Goal: Transaction & Acquisition: Purchase product/service

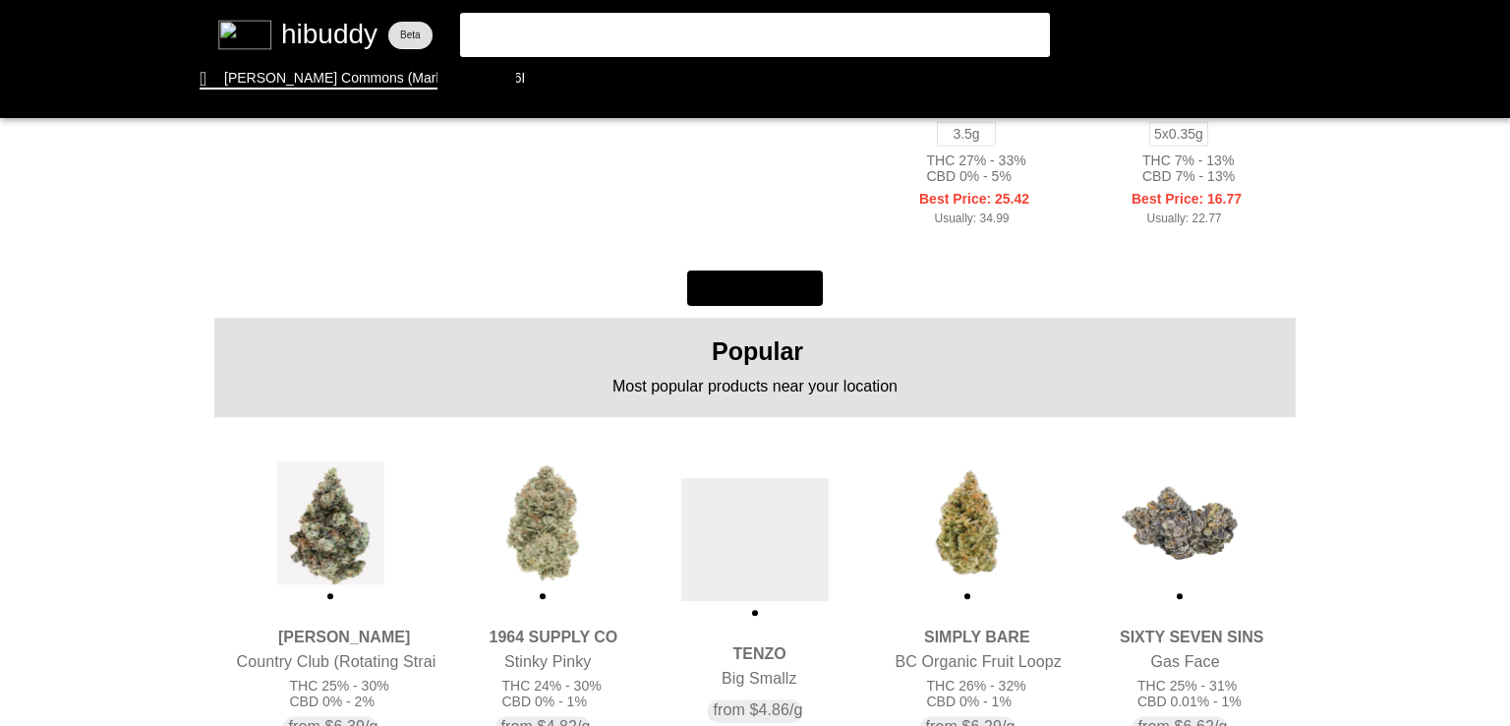
click at [566, 504] on flt-glass-pane at bounding box center [755, 363] width 1510 height 726
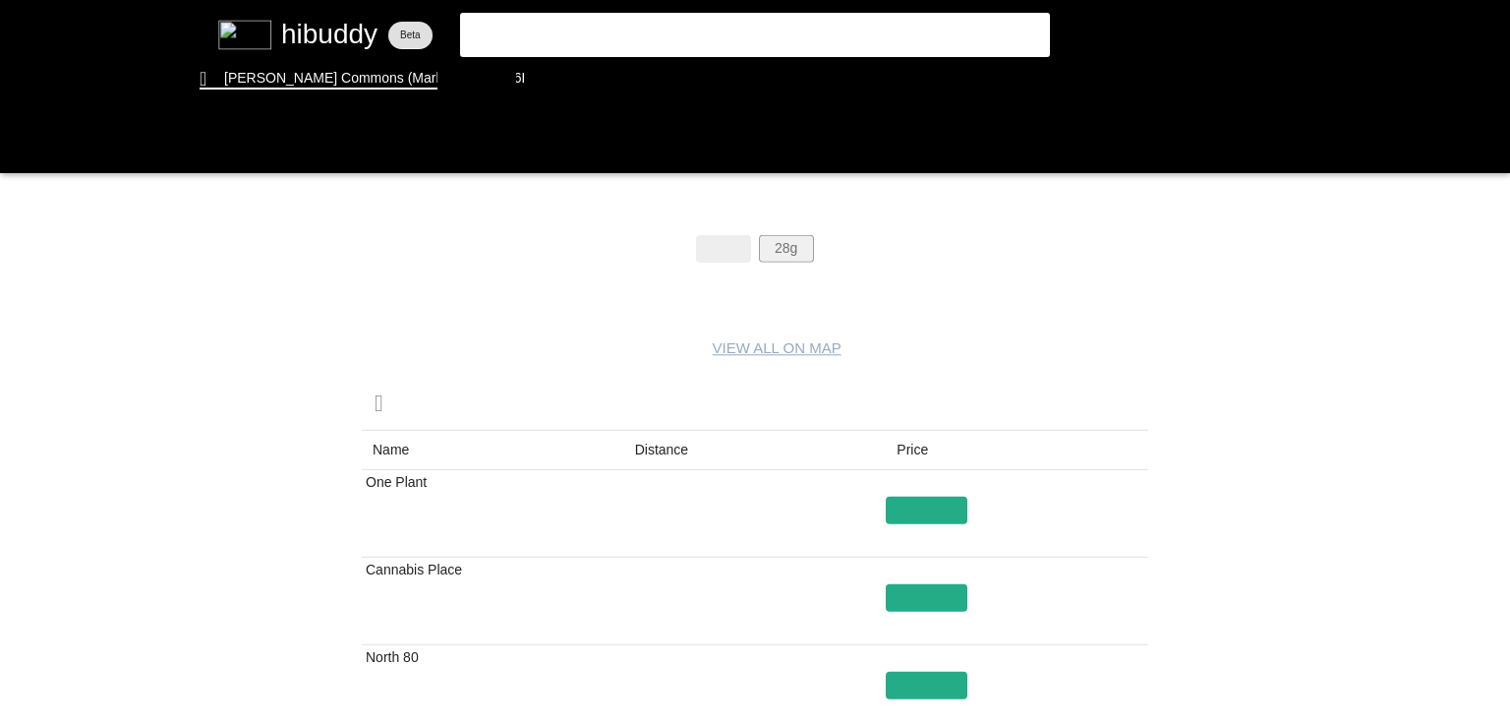
click at [798, 253] on flt-glass-pane at bounding box center [755, 363] width 1510 height 726
click at [669, 461] on flt-glass-pane at bounding box center [755, 363] width 1510 height 726
click at [946, 603] on flt-glass-pane at bounding box center [755, 363] width 1510 height 726
